Goal: Transaction & Acquisition: Purchase product/service

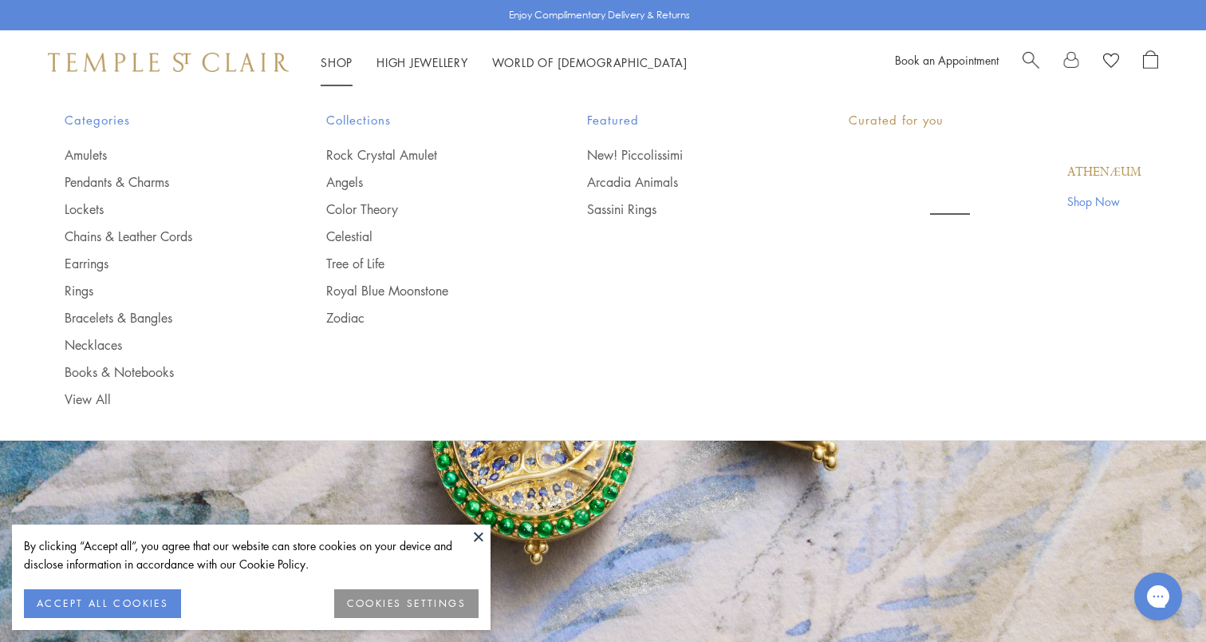
click at [331, 57] on link "Shop Shop" at bounding box center [337, 62] width 32 height 16
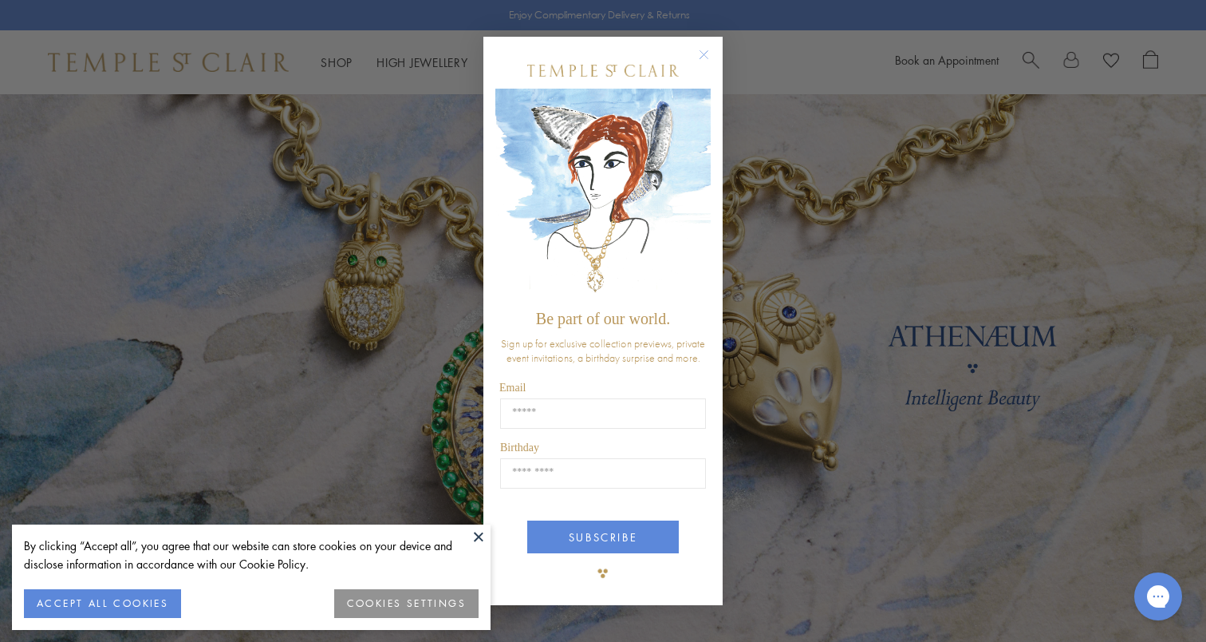
click at [700, 53] on circle "Close dialog" at bounding box center [704, 54] width 19 height 19
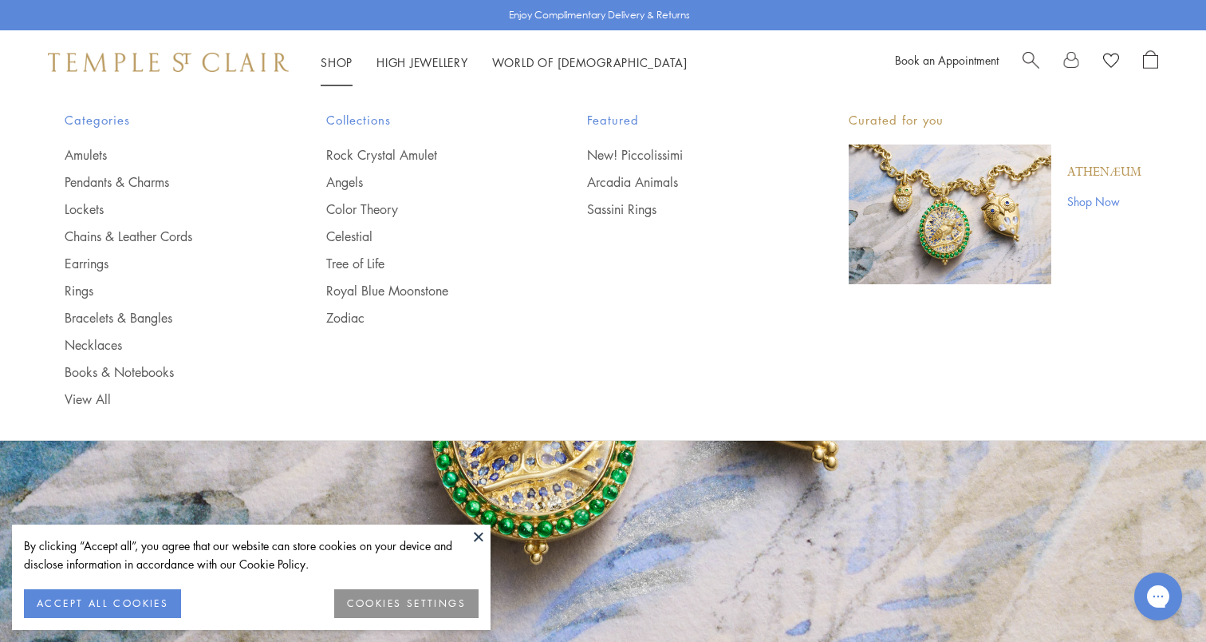
click at [339, 69] on li "Shop Shop Categories Amulets Pendants & Charms Lockets Chains & Leather Cords E…" at bounding box center [337, 63] width 32 height 20
click at [1038, 52] on span "Search" at bounding box center [1031, 58] width 17 height 17
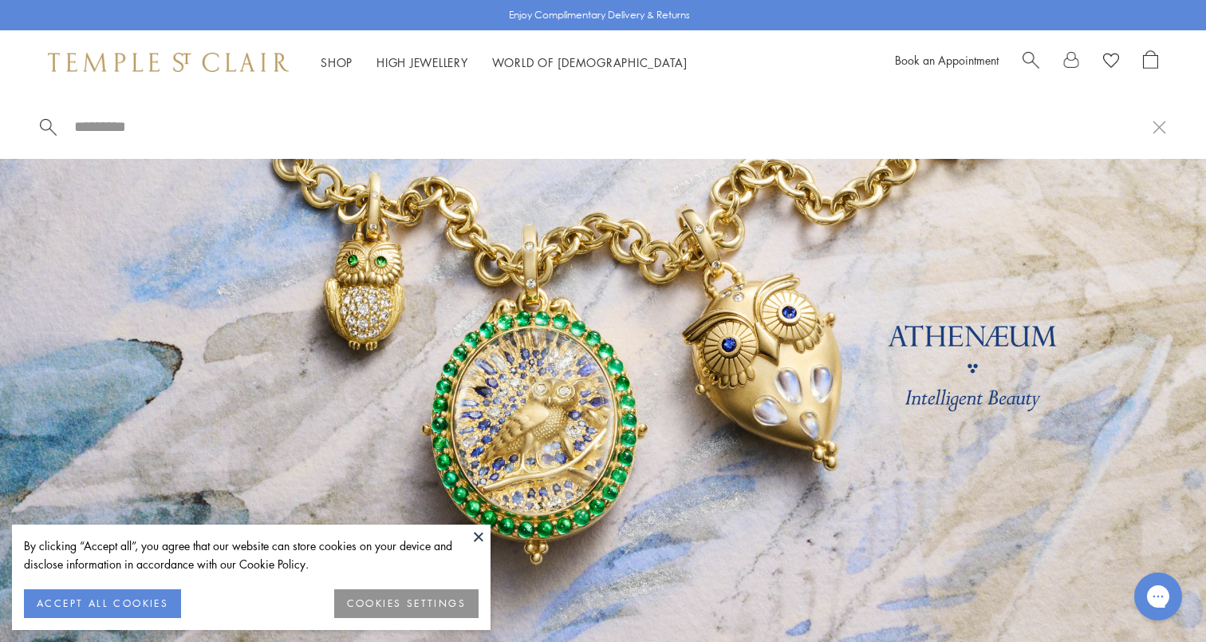
click at [1028, 57] on span "Search" at bounding box center [1031, 58] width 17 height 17
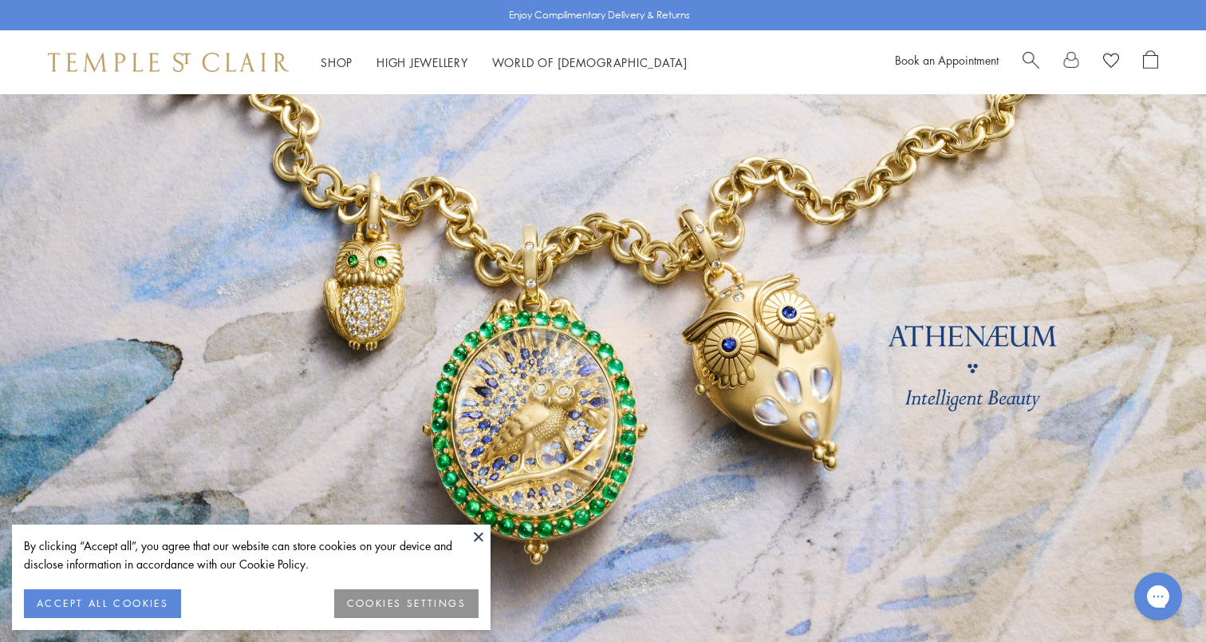
click at [1028, 63] on span "Search" at bounding box center [1031, 58] width 17 height 17
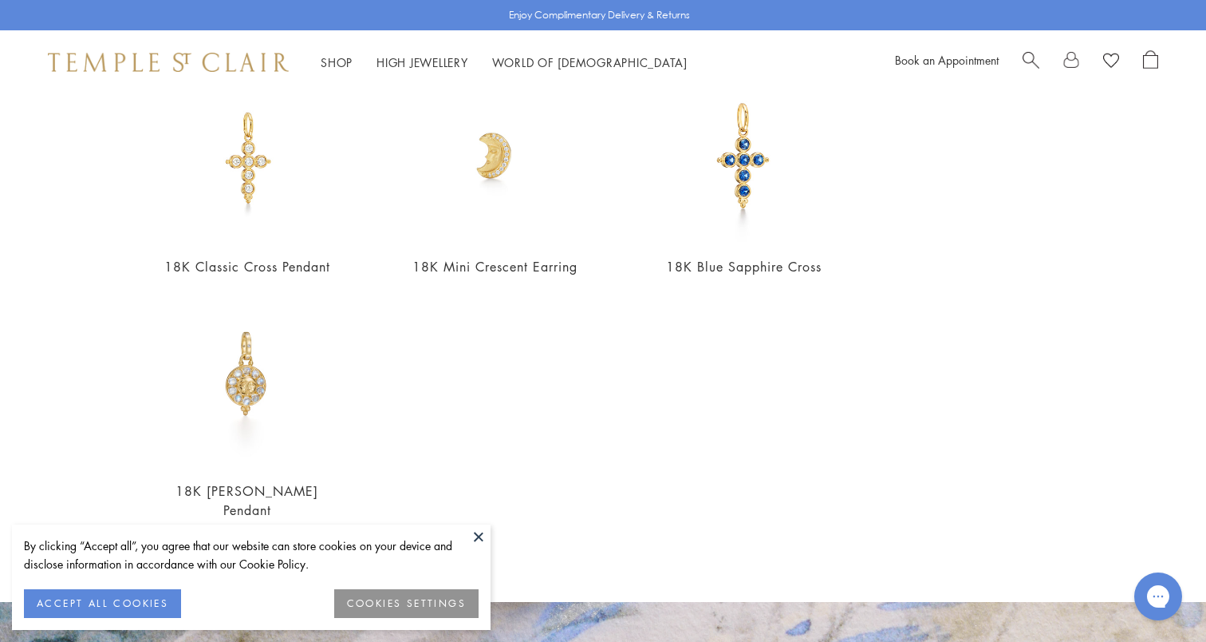
scroll to position [641, 0]
click at [480, 533] on button at bounding box center [479, 536] width 24 height 24
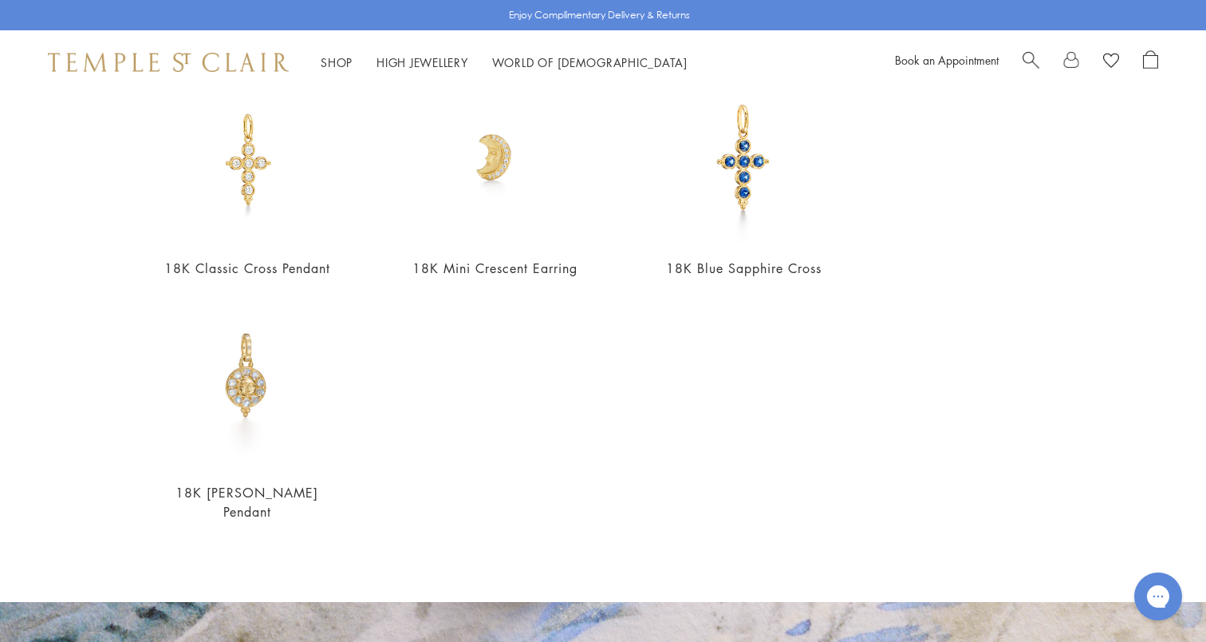
click at [1028, 51] on span "Search" at bounding box center [1031, 58] width 17 height 17
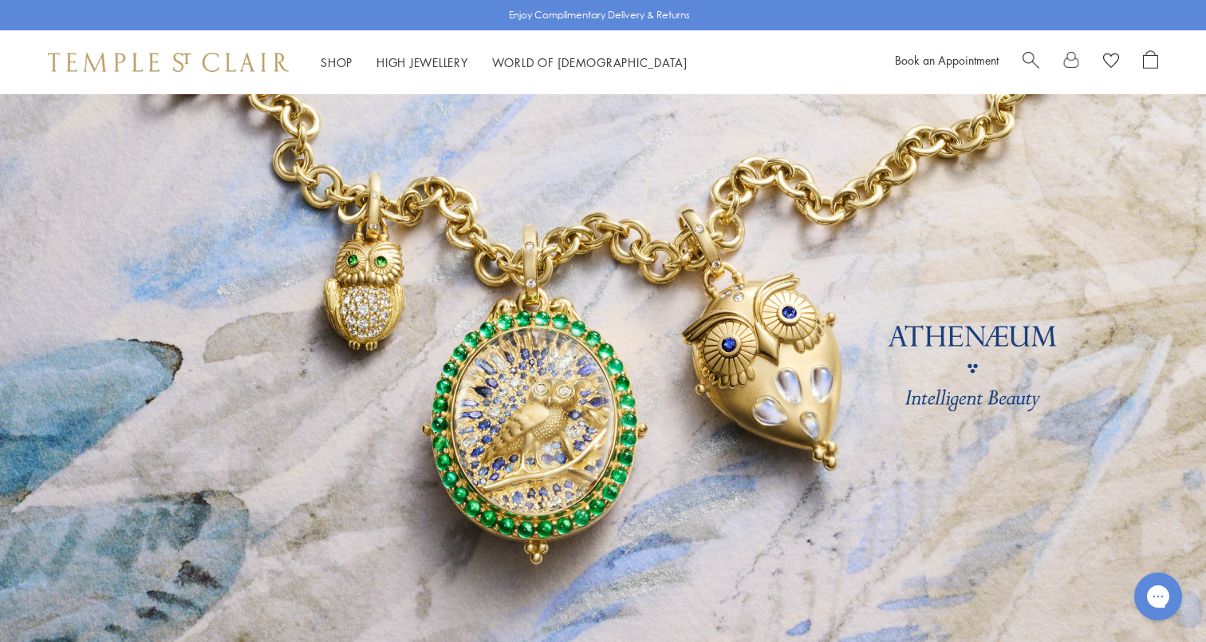
click at [1022, 62] on div "Book an Appointment" at bounding box center [1026, 62] width 263 height 24
click at [1026, 56] on span "Search" at bounding box center [1031, 58] width 17 height 17
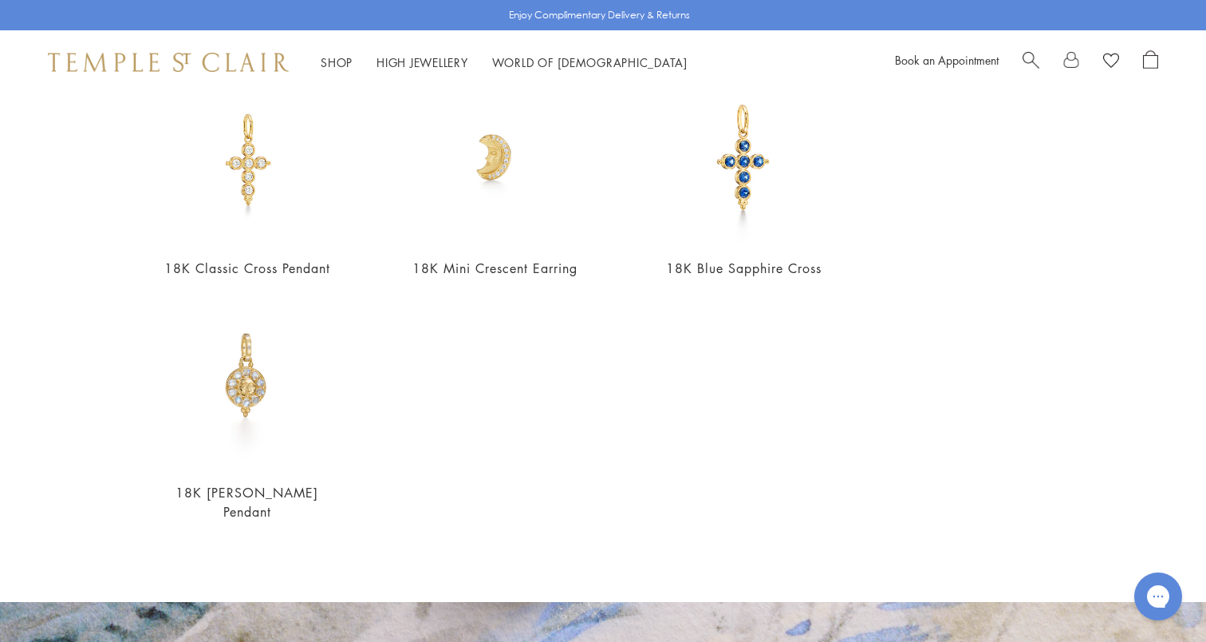
scroll to position [0, 0]
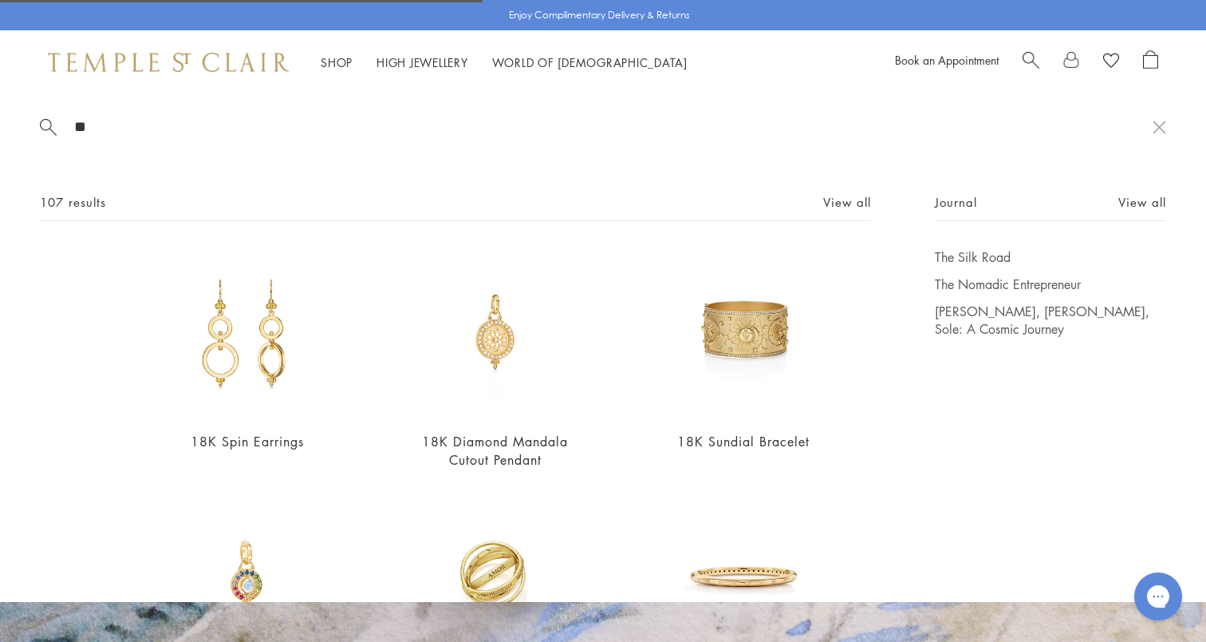
type input "*"
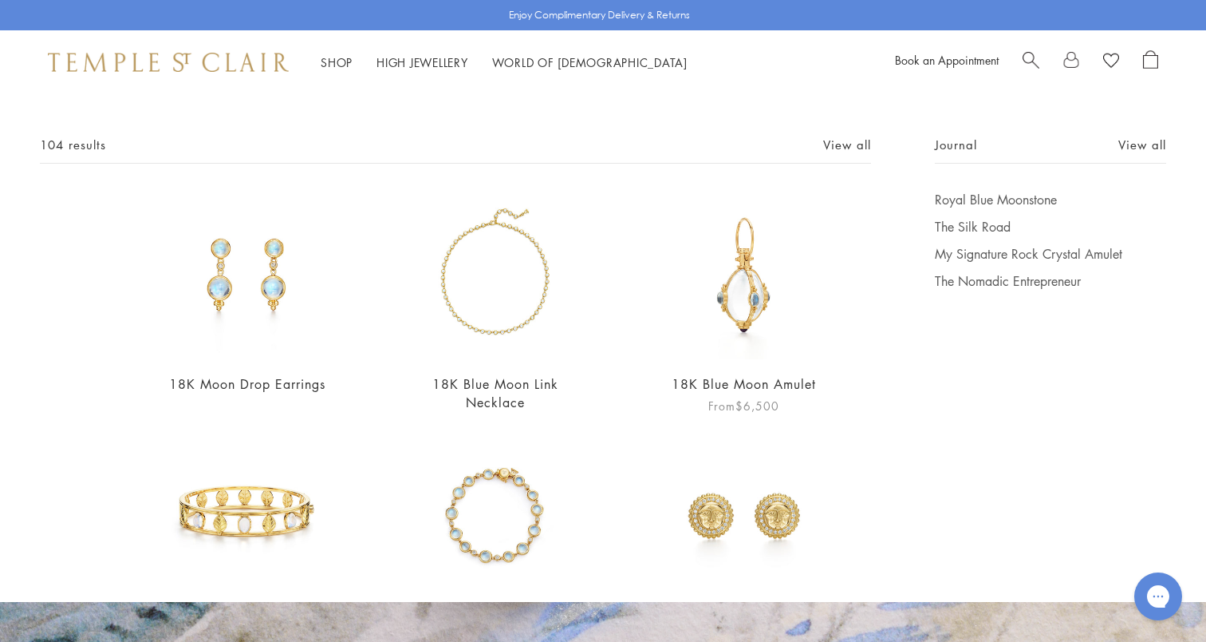
scroll to position [65, 0]
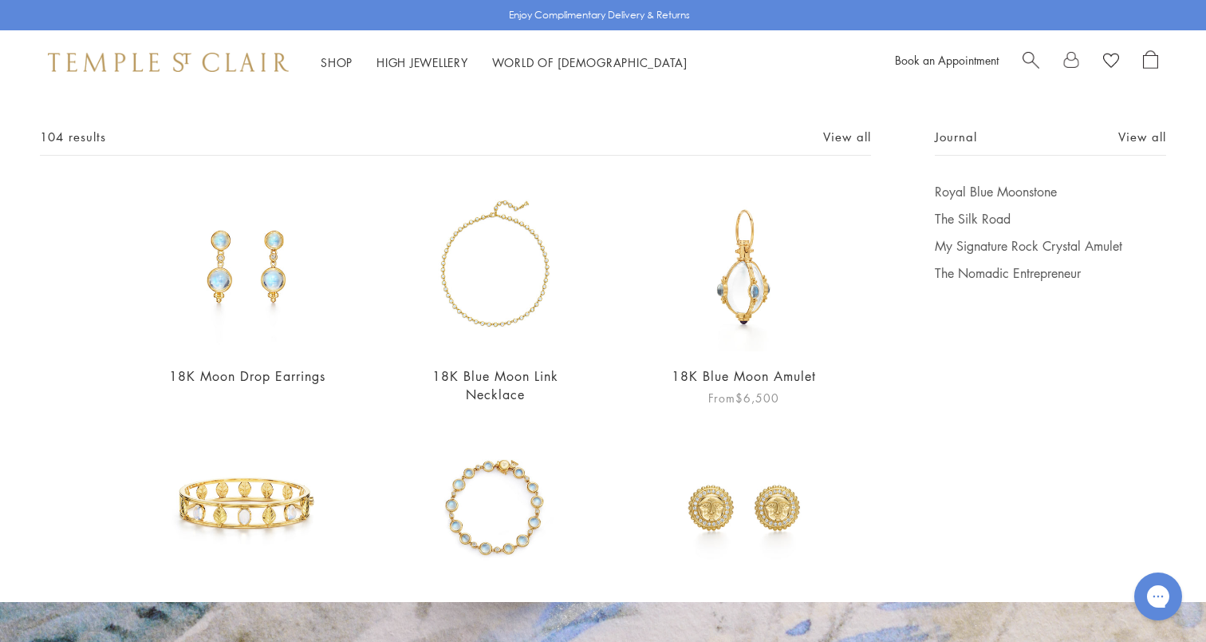
type input "****"
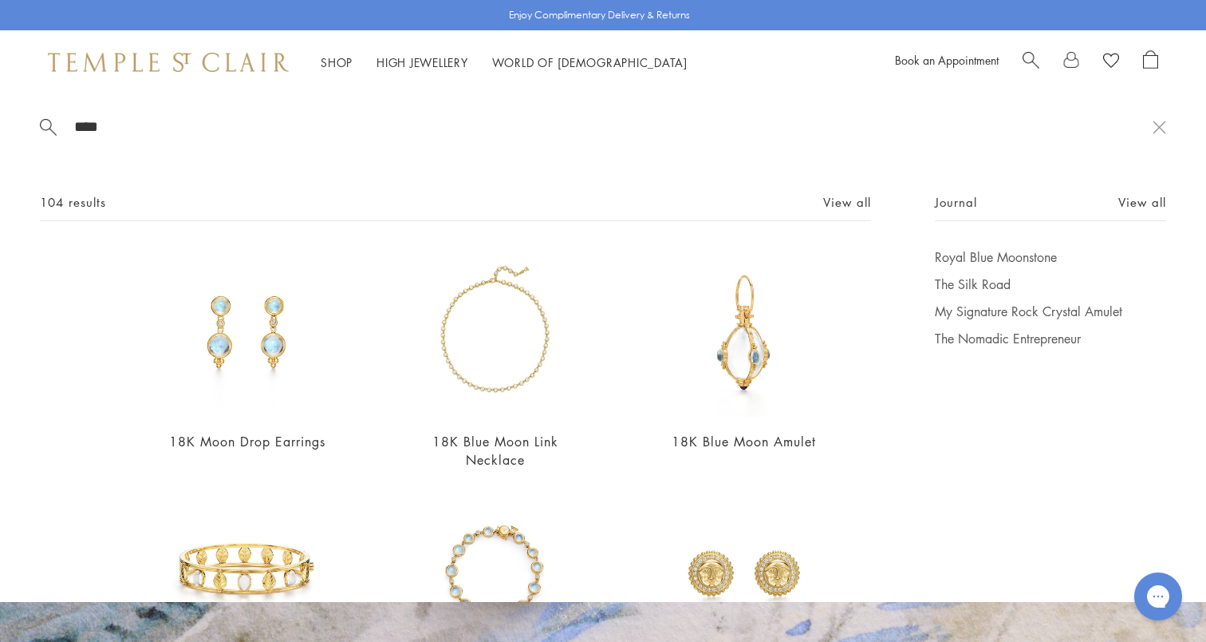
scroll to position [0, 0]
click at [838, 202] on link "View all" at bounding box center [847, 202] width 48 height 18
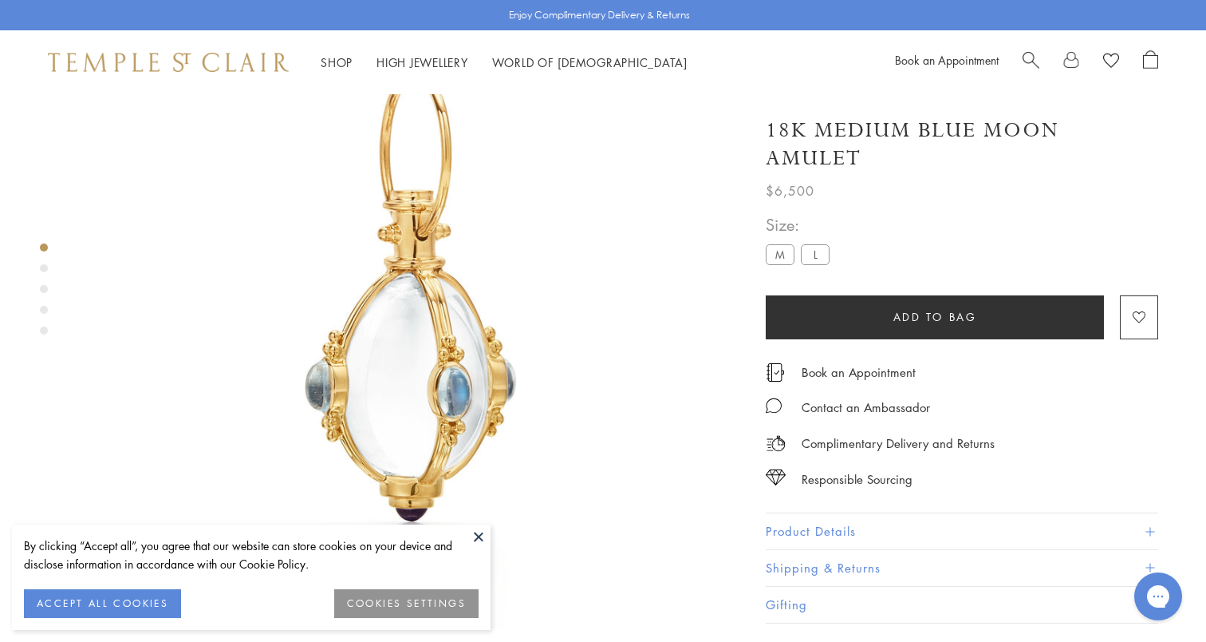
scroll to position [128, 0]
click at [1032, 62] on span "Search" at bounding box center [1031, 58] width 17 height 17
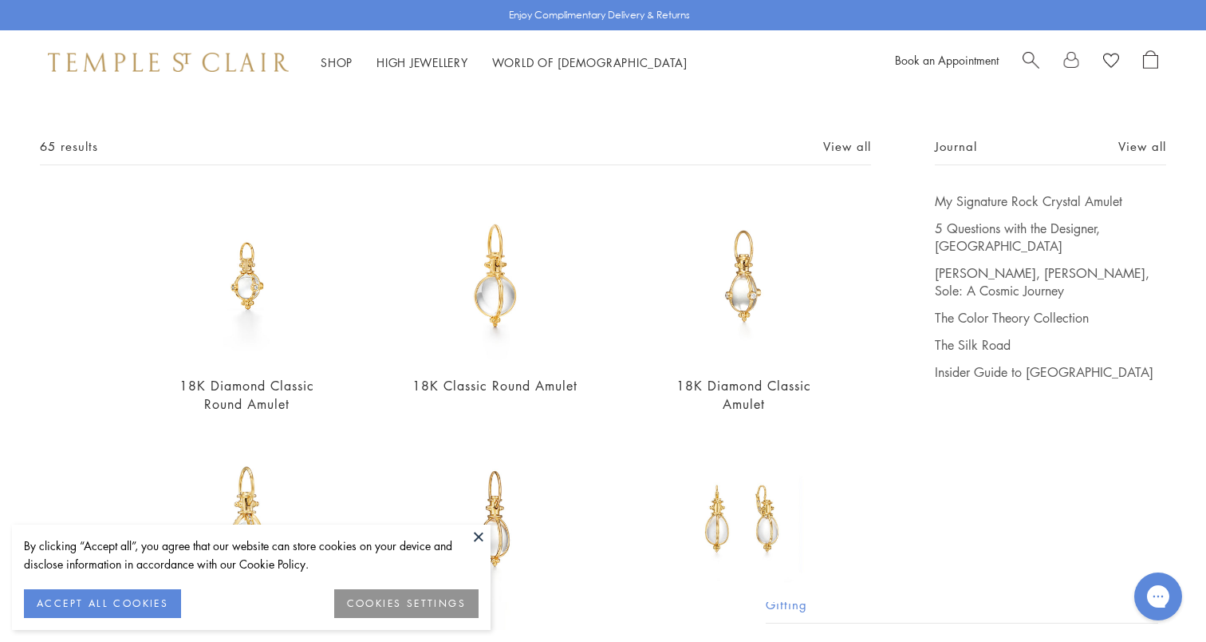
scroll to position [49, 0]
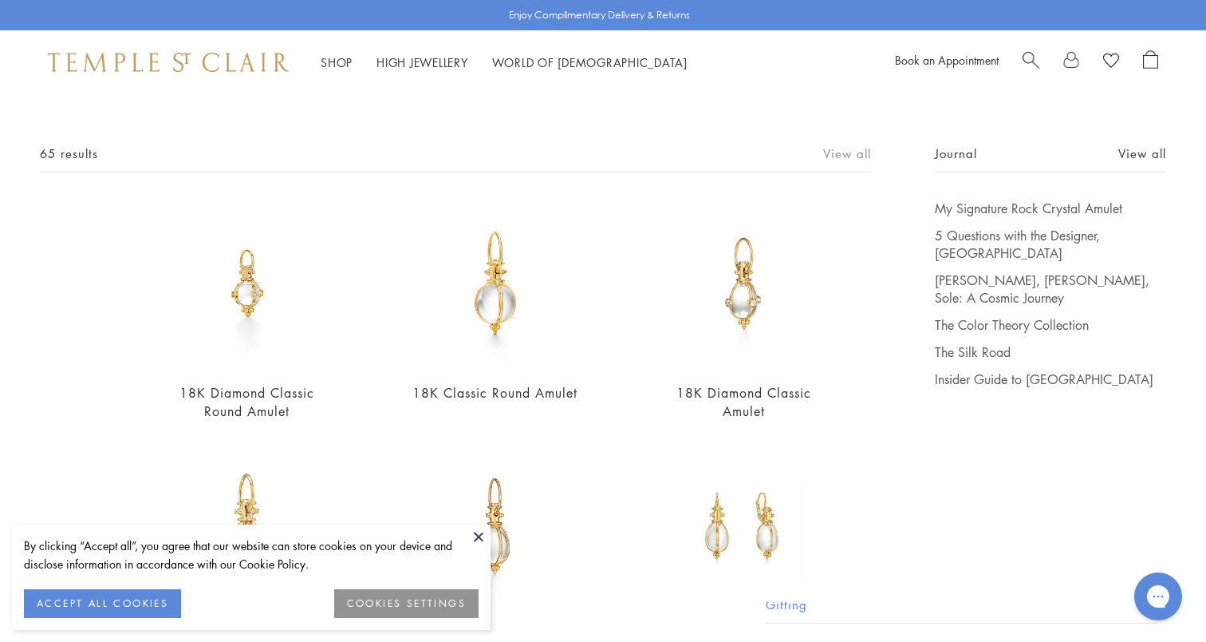
type input "******"
click at [836, 151] on link "View all" at bounding box center [847, 153] width 48 height 18
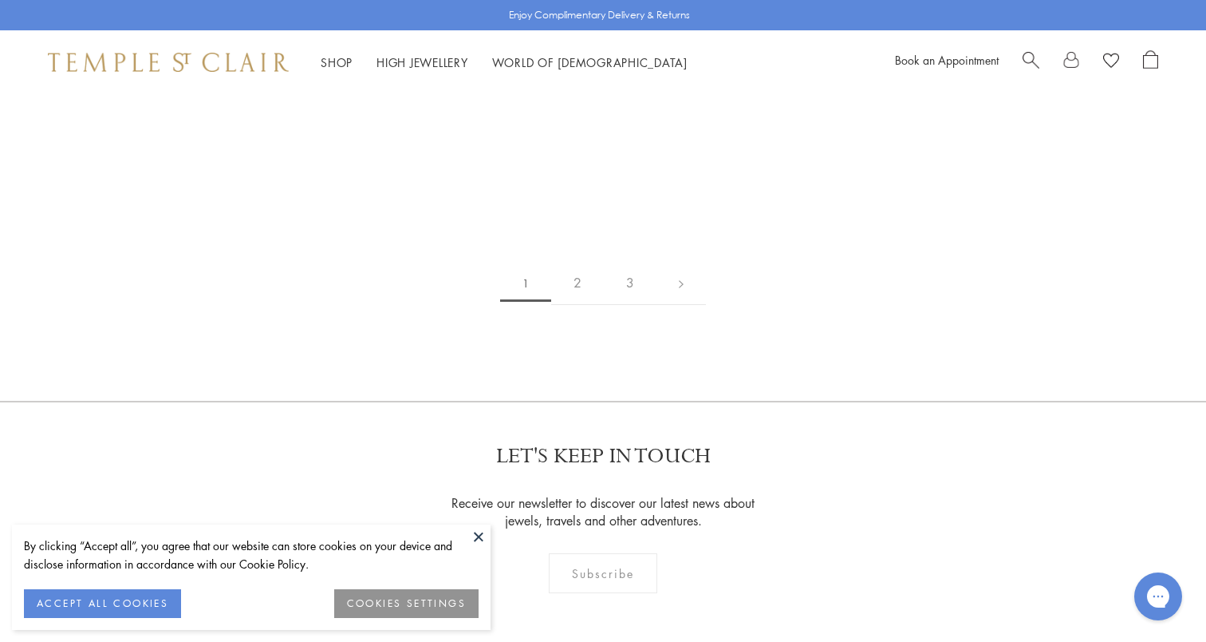
scroll to position [3414, 0]
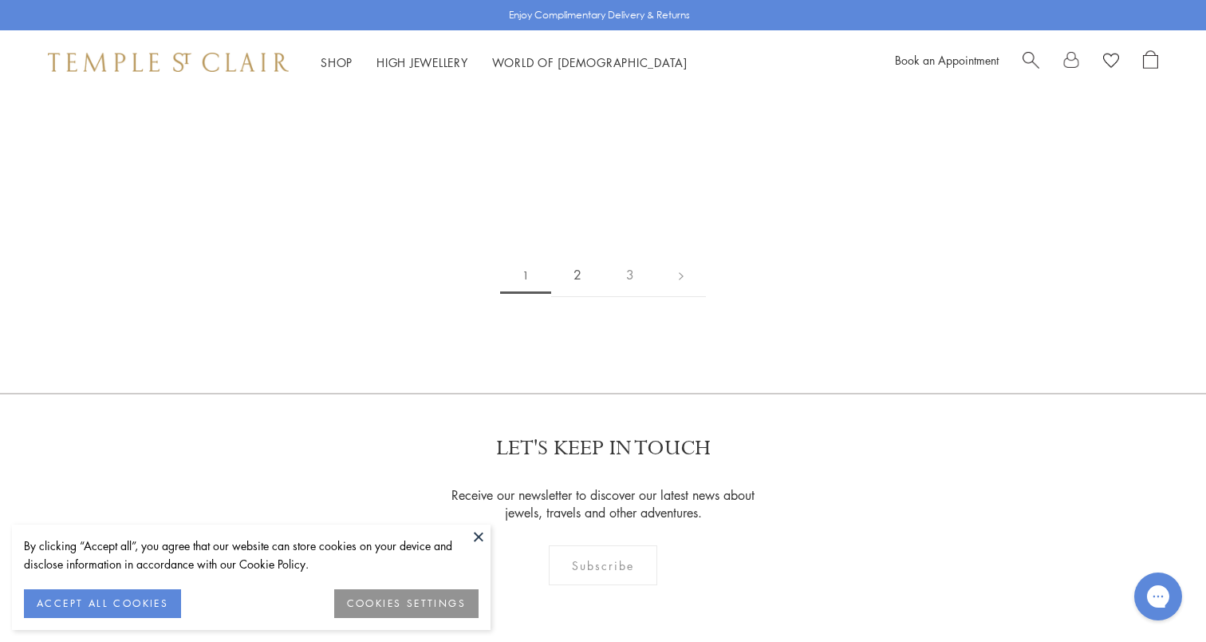
click at [590, 275] on link "2" at bounding box center [577, 275] width 53 height 44
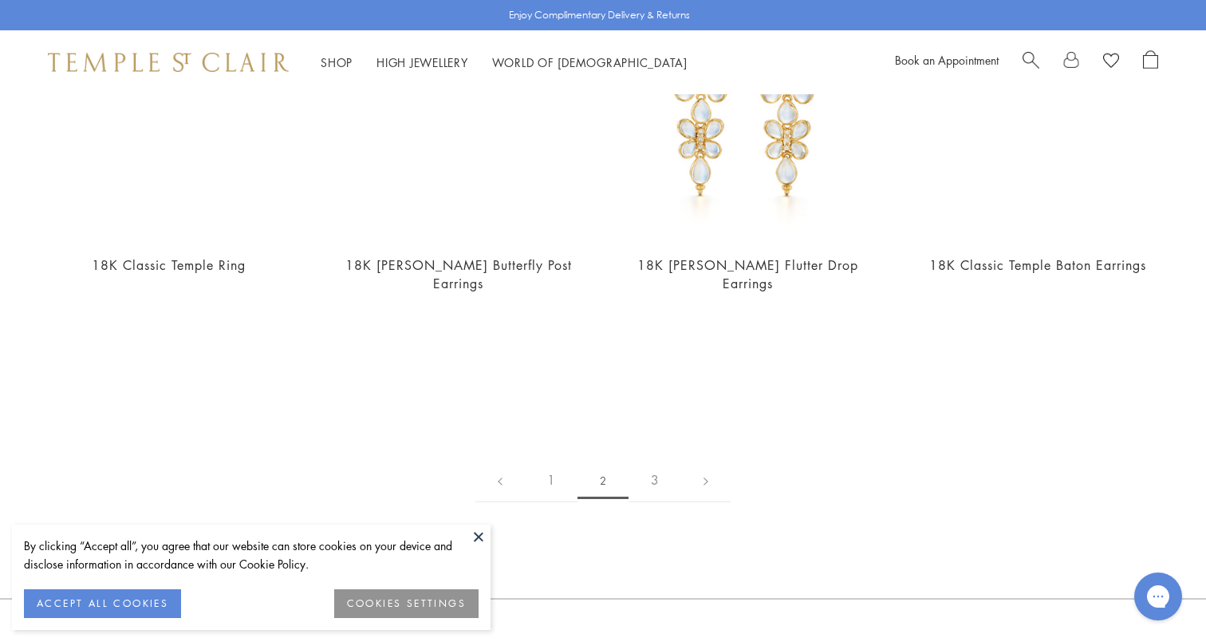
scroll to position [3489, 0]
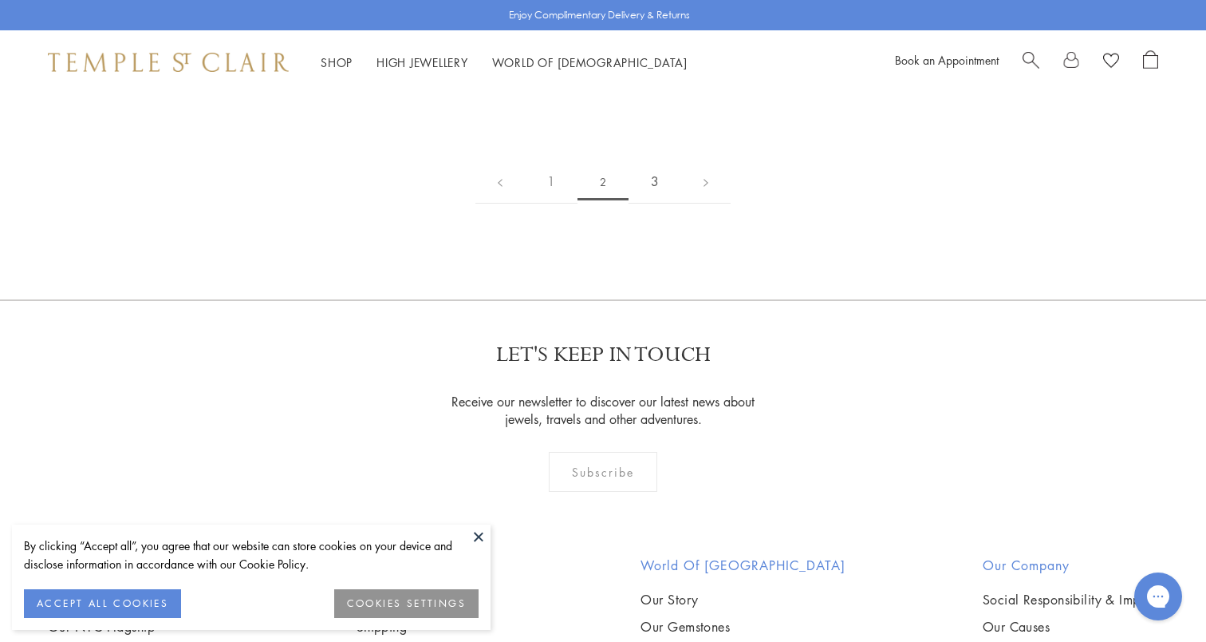
click at [663, 160] on link "3" at bounding box center [655, 182] width 53 height 44
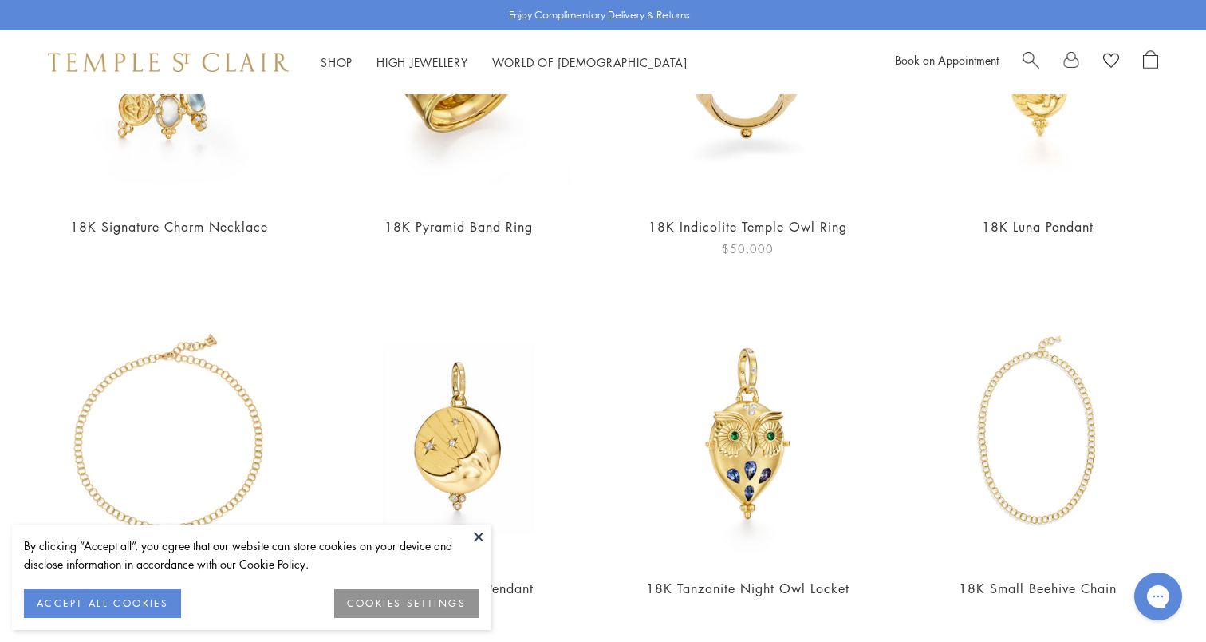
scroll to position [518, 0]
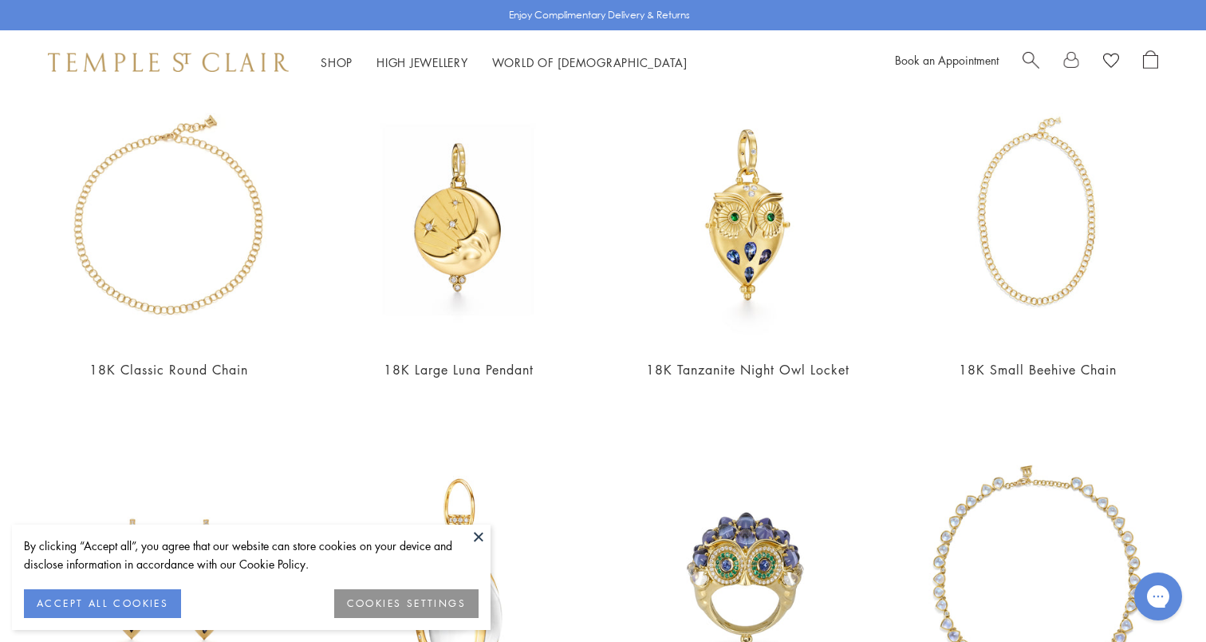
click at [1033, 52] on span "Search" at bounding box center [1031, 58] width 17 height 17
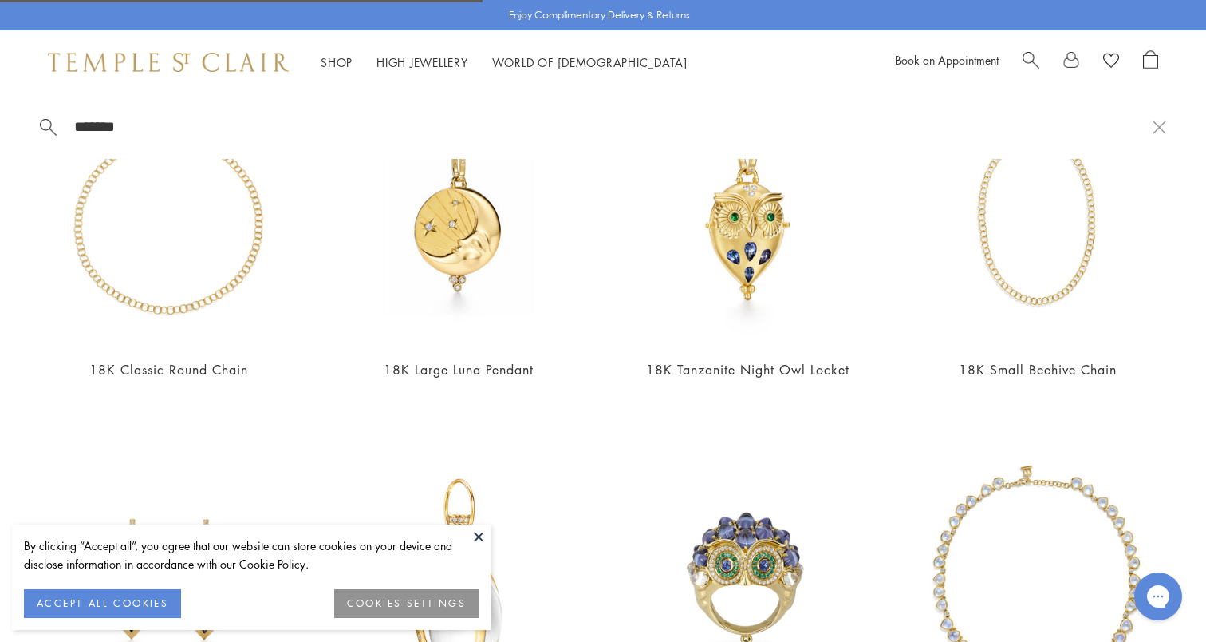
type input "********"
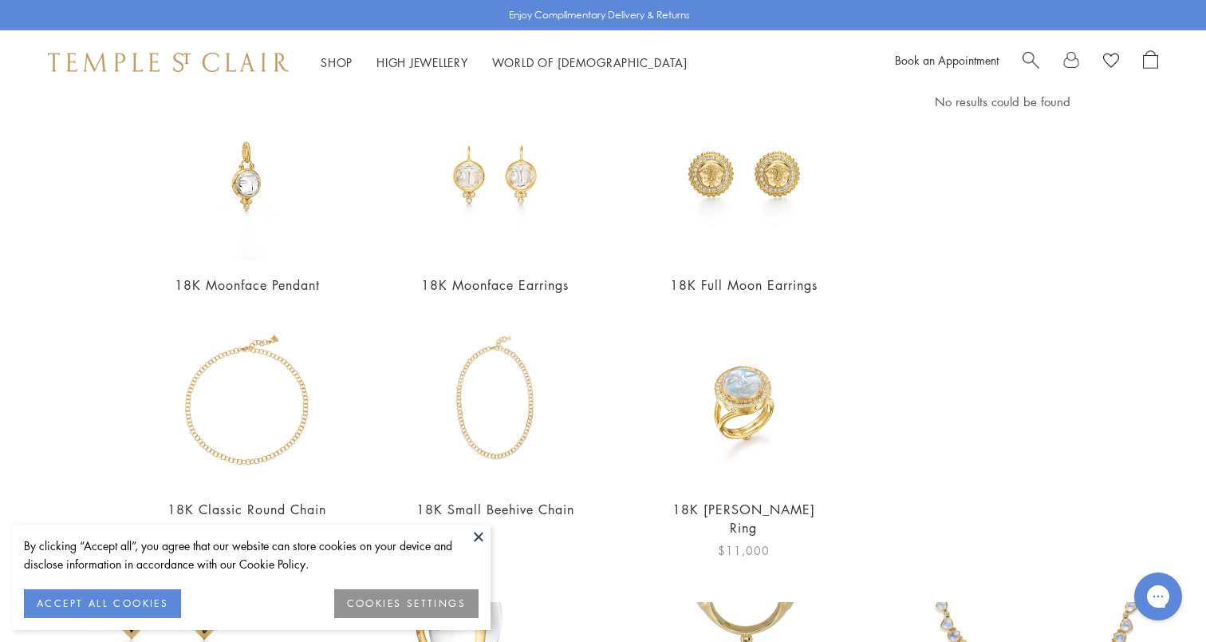
scroll to position [156, 0]
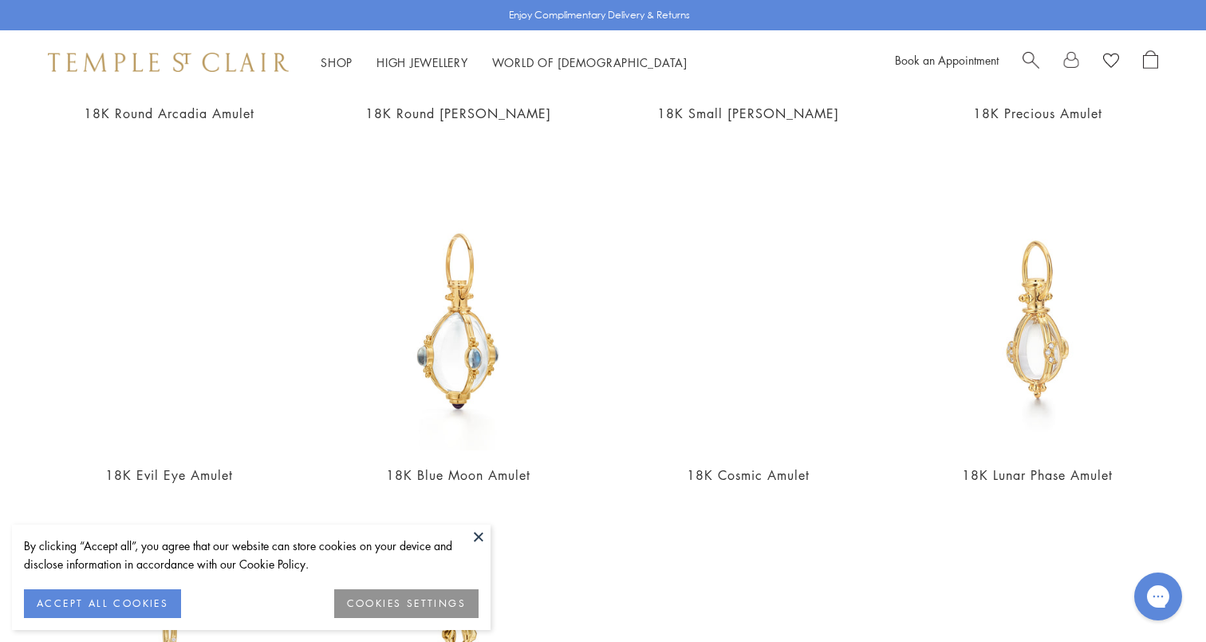
scroll to position [1590, 0]
